Goal: Understand process/instructions: Learn how to perform a task or action

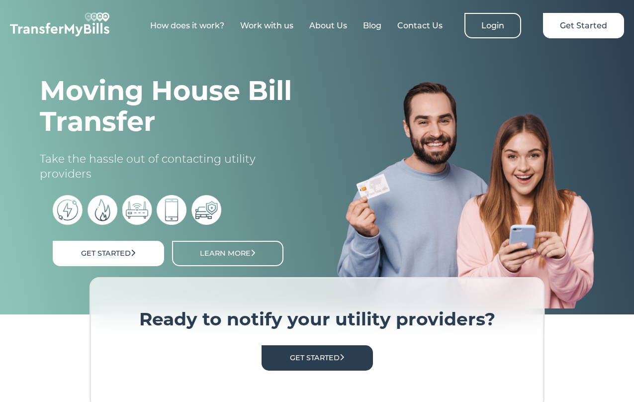
click at [203, 39] on div "How does it work? Work with us About Us Blog Contact Us Login Get Started" at bounding box center [317, 22] width 634 height 45
click at [199, 28] on link "How does it work?" at bounding box center [187, 25] width 74 height 9
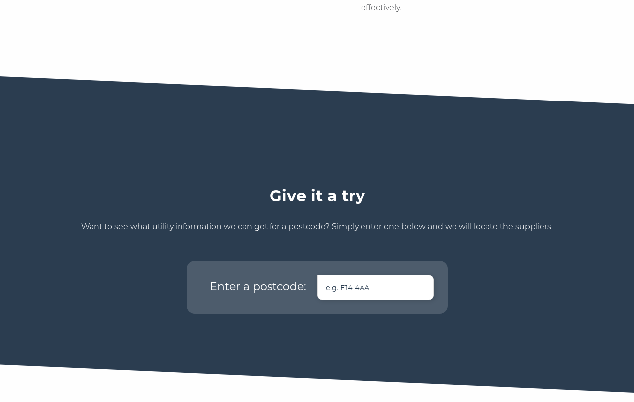
scroll to position [496, 0]
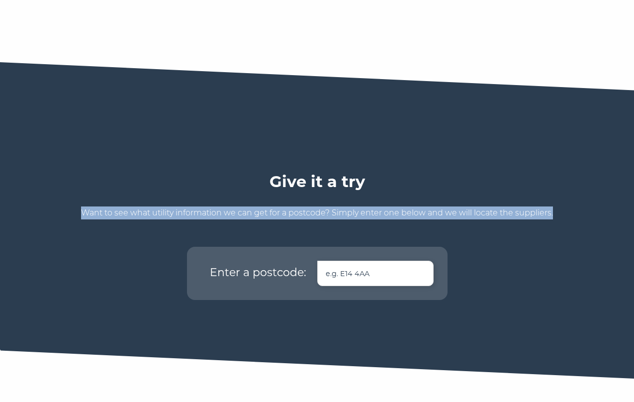
drag, startPoint x: 72, startPoint y: 196, endPoint x: 501, endPoint y: 215, distance: 429.8
click at [501, 215] on div "Give it a try Want to see what utility information we can get for a postcode? S…" at bounding box center [317, 235] width 604 height 128
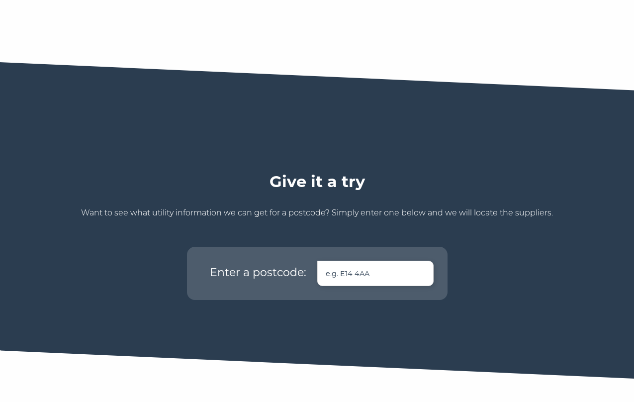
click at [540, 209] on div "Give it a try Want to see what utility information we can get for a postcode? S…" at bounding box center [317, 235] width 604 height 128
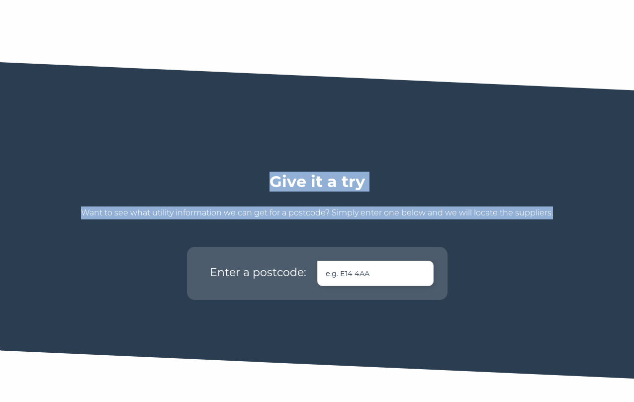
drag, startPoint x: 558, startPoint y: 203, endPoint x: 249, endPoint y: 149, distance: 314.3
click at [249, 149] on section "Give it a try Want to see what utility information we can get for a postcode? S…" at bounding box center [317, 220] width 634 height 257
copy div "Give it a try Want to see what utility information we can get for a postcode? S…"
click at [483, 144] on section "Give it a try Want to see what utility information we can get for a postcode? S…" at bounding box center [317, 220] width 634 height 257
